Goal: Transaction & Acquisition: Register for event/course

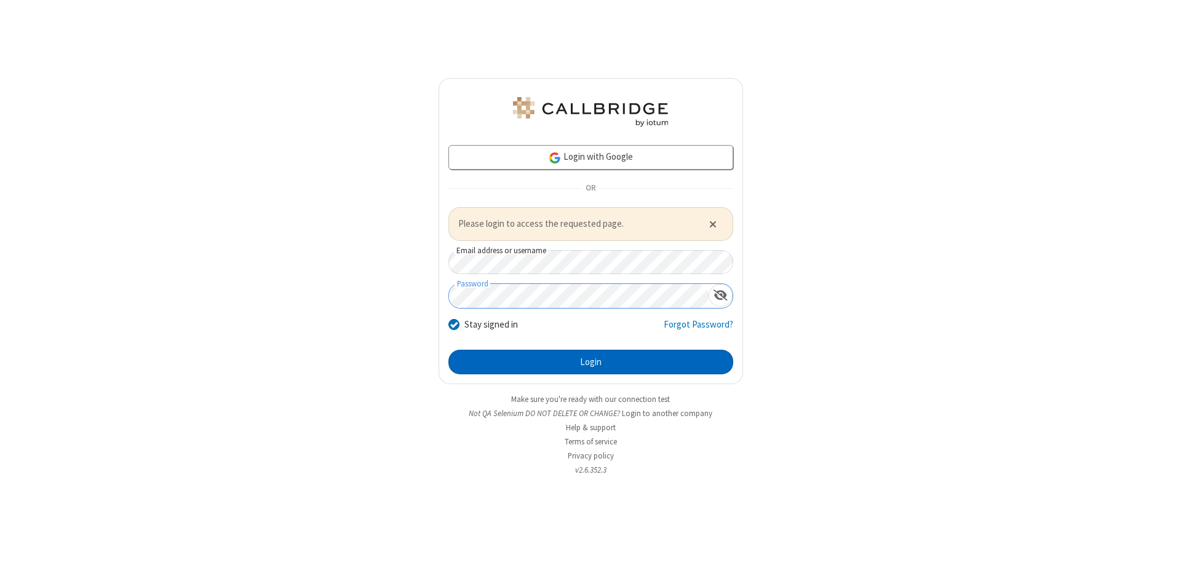
click at [590, 362] on button "Login" at bounding box center [590, 362] width 285 height 25
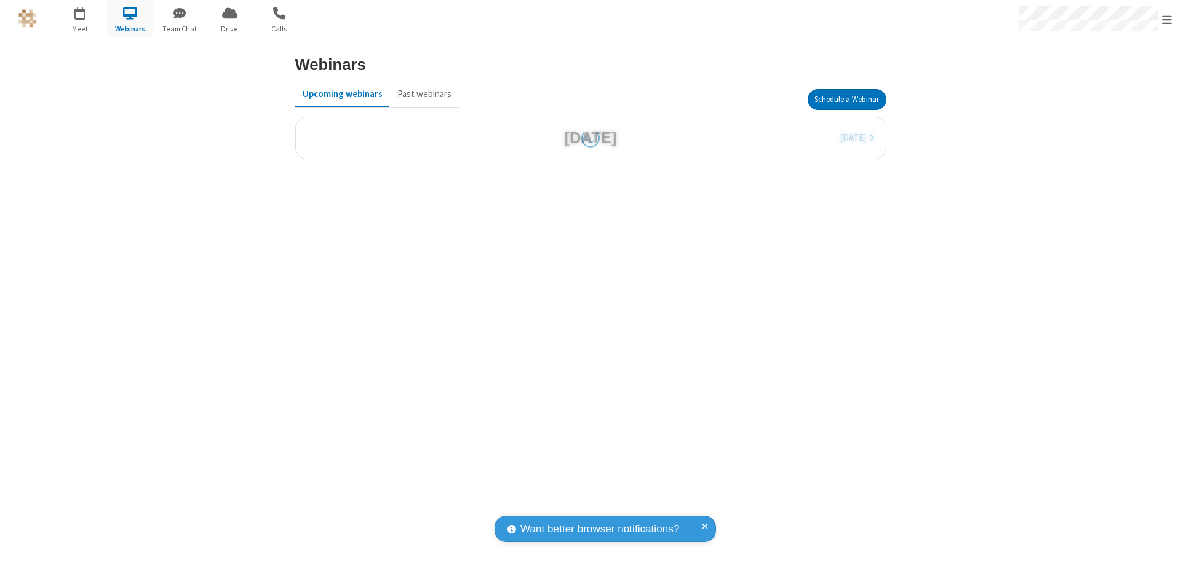
click at [846, 100] on button "Schedule a Webinar" at bounding box center [847, 99] width 79 height 21
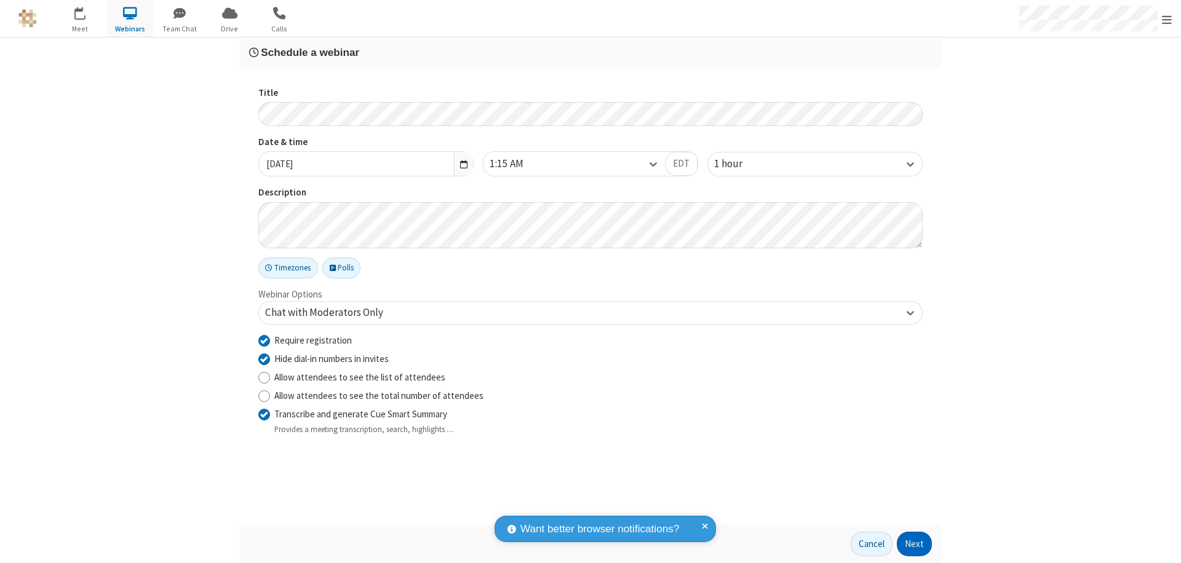
click at [915, 544] on button "Next" at bounding box center [914, 544] width 35 height 25
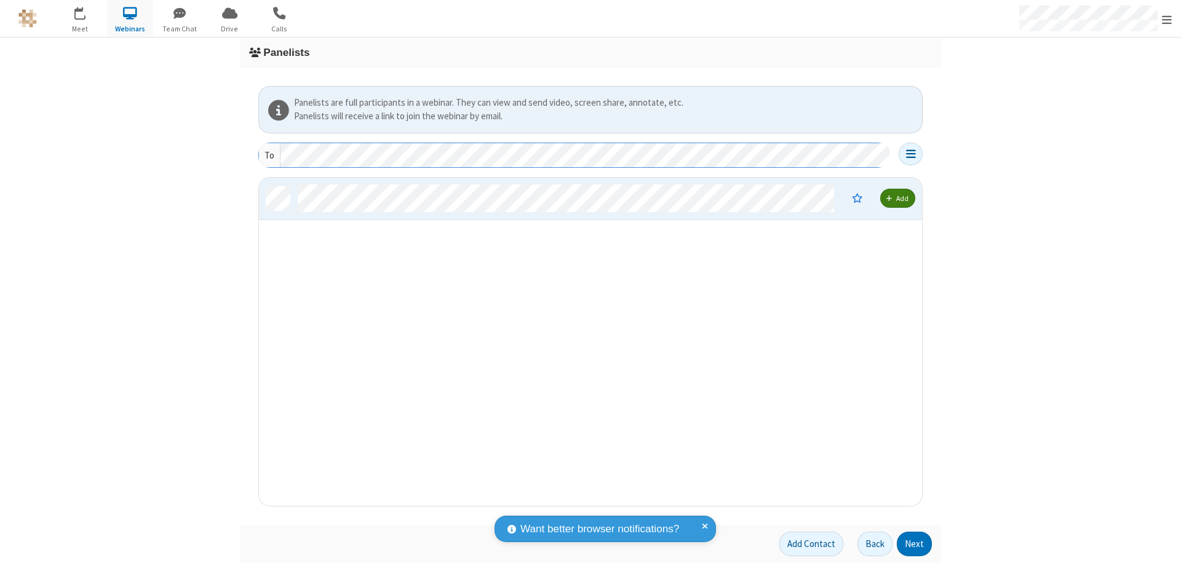
scroll to position [319, 654]
click at [915, 544] on button "Next" at bounding box center [914, 544] width 35 height 25
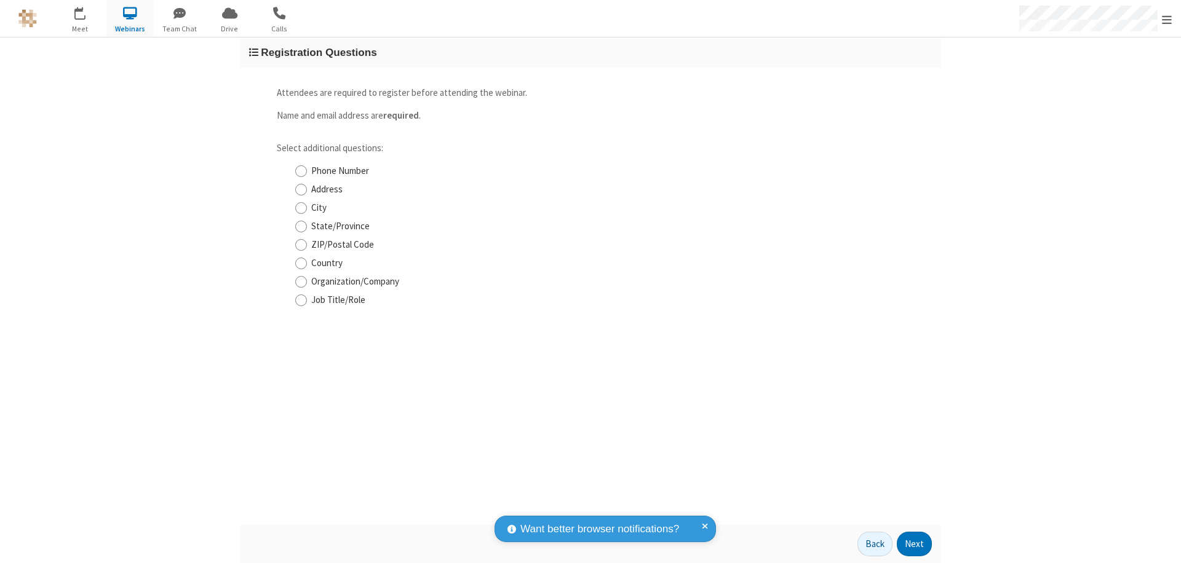
click at [301, 171] on input "Phone Number" at bounding box center [301, 171] width 12 height 13
checkbox input "true"
click at [915, 544] on button "Next" at bounding box center [914, 544] width 35 height 25
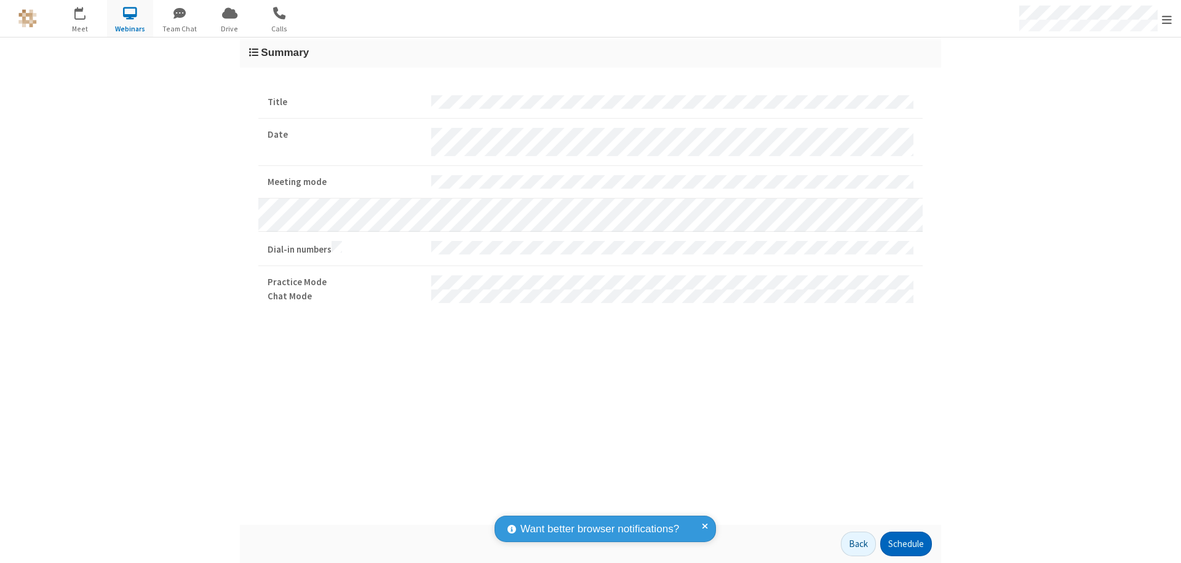
click at [905, 544] on button "Schedule" at bounding box center [906, 544] width 52 height 25
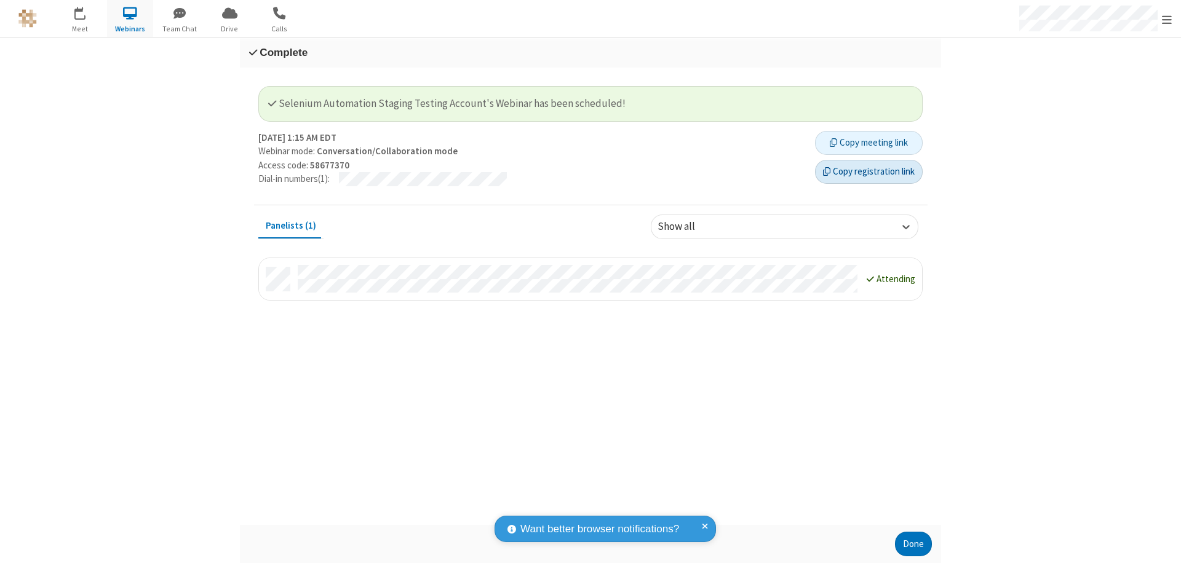
click at [869, 172] on button "Copy registration link" at bounding box center [869, 172] width 108 height 25
click at [913, 544] on button "Done" at bounding box center [913, 544] width 37 height 25
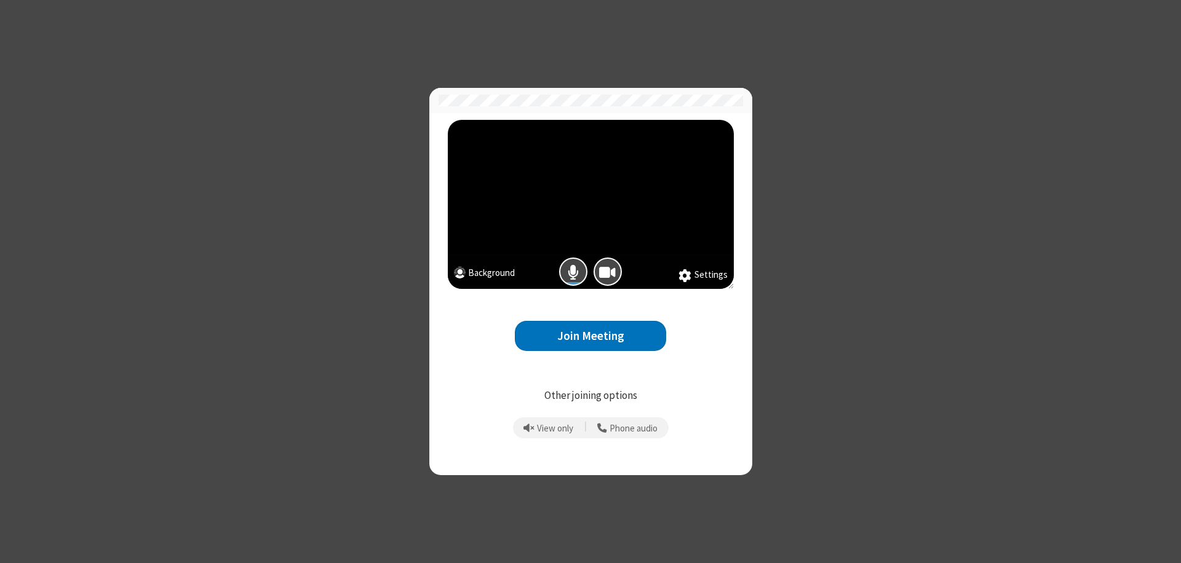
click at [590, 336] on button "Join Meeting" at bounding box center [590, 336] width 151 height 30
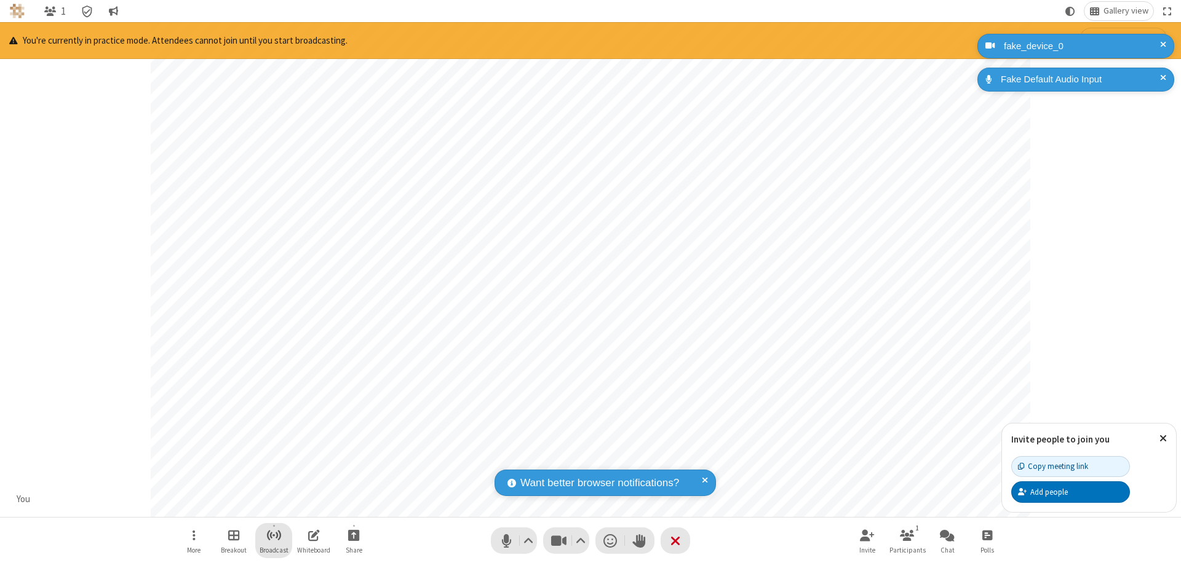
click at [273, 535] on span "Start broadcast" at bounding box center [273, 535] width 15 height 15
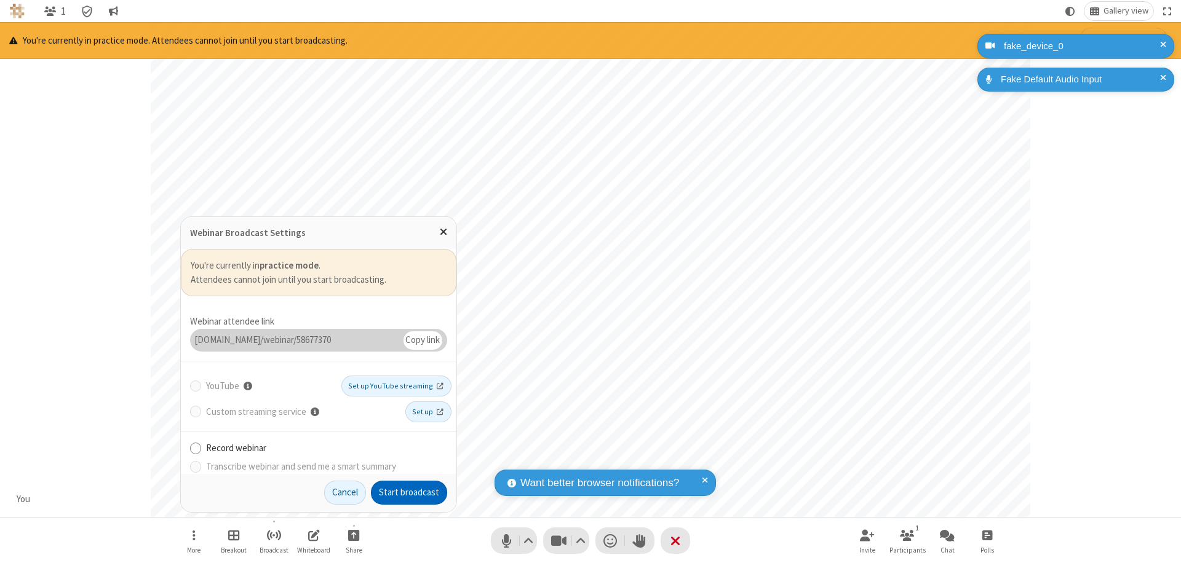
click at [409, 493] on button "Start broadcast" at bounding box center [409, 493] width 76 height 25
